Goal: Check status: Check status

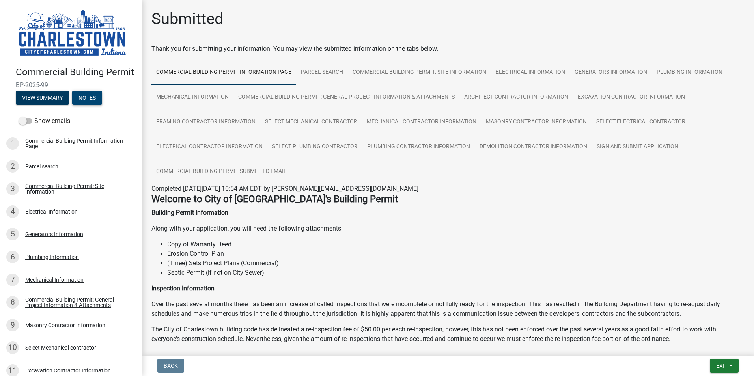
click at [91, 105] on button "Notes" at bounding box center [87, 98] width 30 height 14
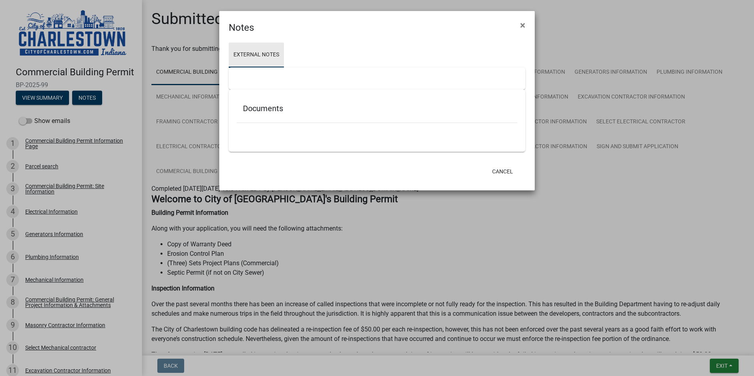
click at [251, 54] on link "External Notes" at bounding box center [256, 55] width 55 height 25
click at [524, 24] on span "×" at bounding box center [522, 25] width 5 height 11
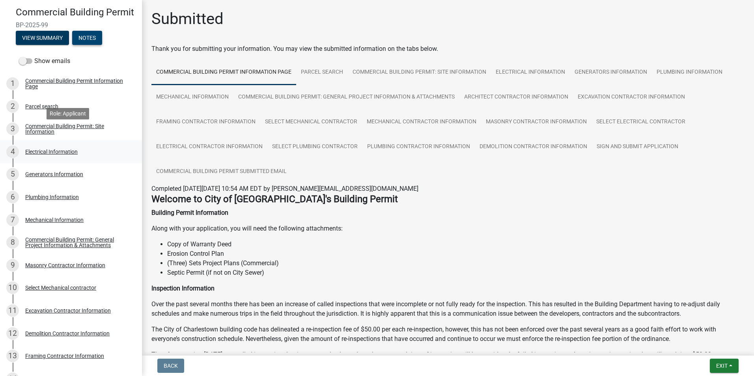
scroll to position [79, 0]
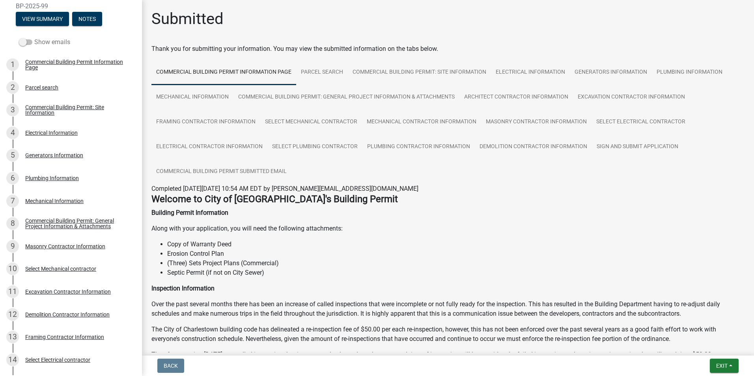
drag, startPoint x: 19, startPoint y: 51, endPoint x: 26, endPoint y: 50, distance: 7.6
click at [26, 50] on div "Show emails" at bounding box center [71, 42] width 142 height 16
drag, startPoint x: 33, startPoint y: 50, endPoint x: 43, endPoint y: 50, distance: 10.7
click at [34, 47] on label "Show emails" at bounding box center [44, 41] width 51 height 9
click at [34, 37] on input "Show emails" at bounding box center [34, 37] width 0 height 0
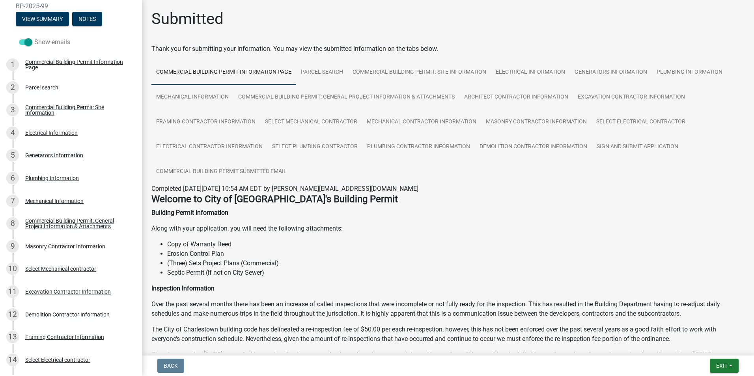
click at [45, 47] on label "Show emails" at bounding box center [44, 41] width 51 height 9
click at [34, 37] on input "Show emails" at bounding box center [34, 37] width 0 height 0
click at [45, 47] on label "Show emails" at bounding box center [44, 41] width 51 height 9
click at [34, 37] on input "Show emails" at bounding box center [34, 37] width 0 height 0
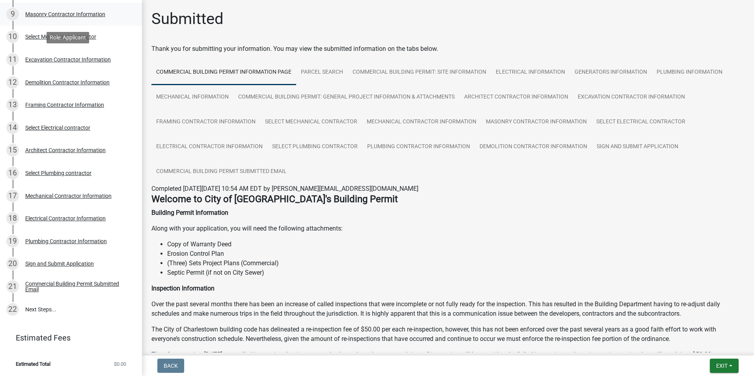
scroll to position [320, 0]
click at [70, 284] on div "Commercial Building Permit Submitted Email" at bounding box center [77, 286] width 104 height 11
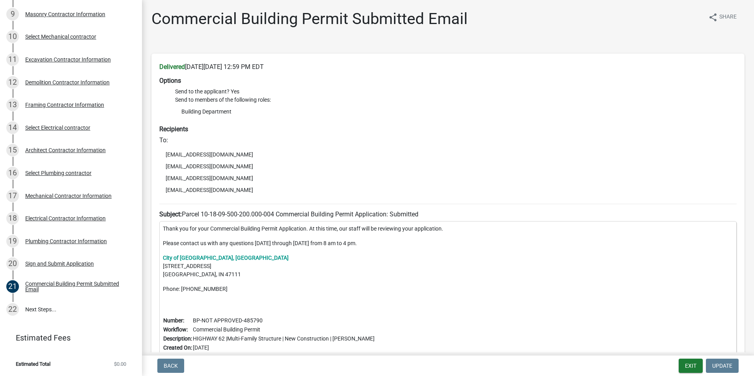
scroll to position [68, 0]
